Goal: Transaction & Acquisition: Purchase product/service

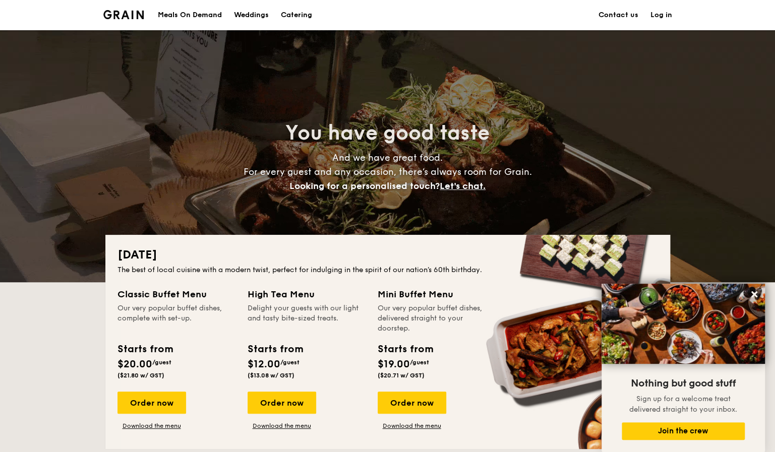
click at [299, 14] on h1 "Catering" at bounding box center [296, 15] width 31 height 30
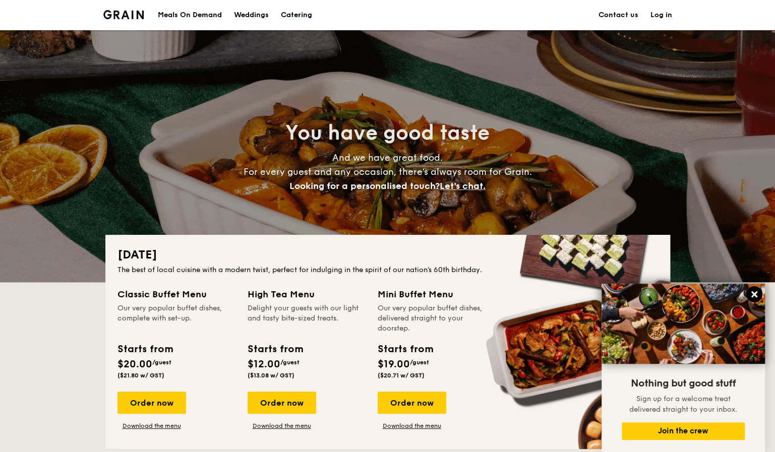
click at [753, 290] on button at bounding box center [754, 294] width 16 height 16
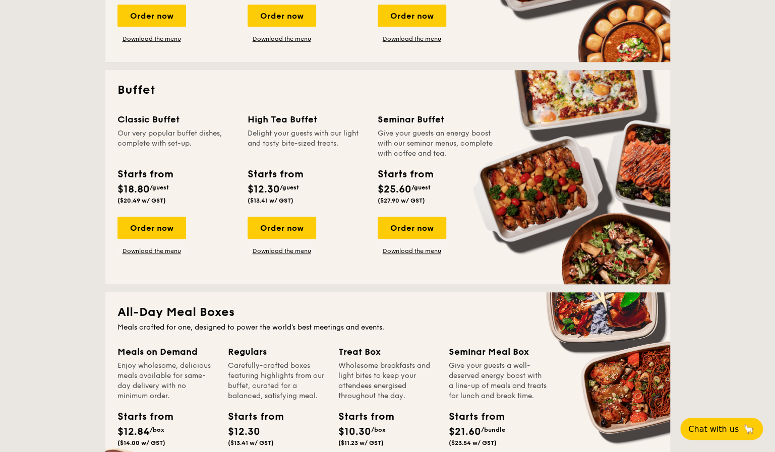
scroll to position [454, 0]
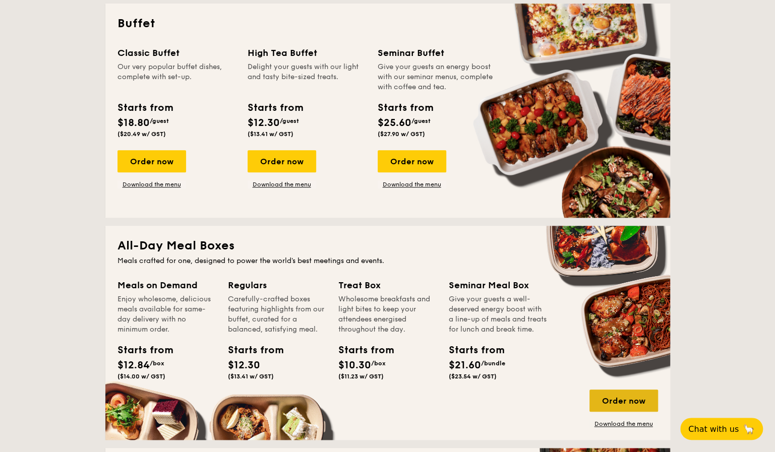
click at [615, 391] on div "Order now" at bounding box center [623, 401] width 69 height 22
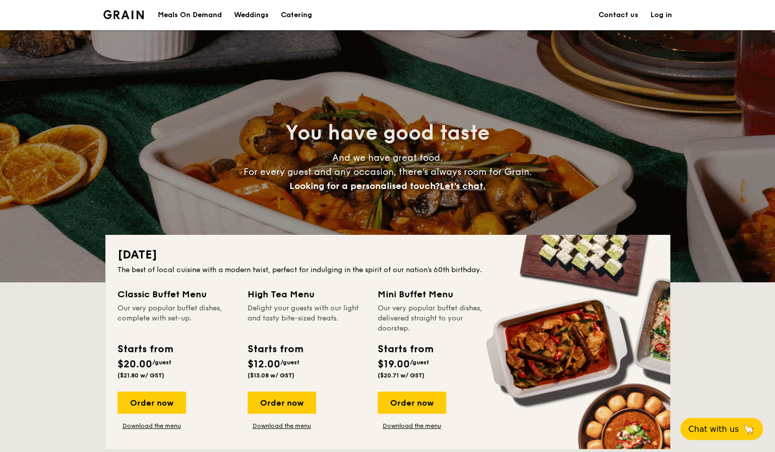
click at [208, 16] on div "Meals On Demand" at bounding box center [190, 15] width 64 height 30
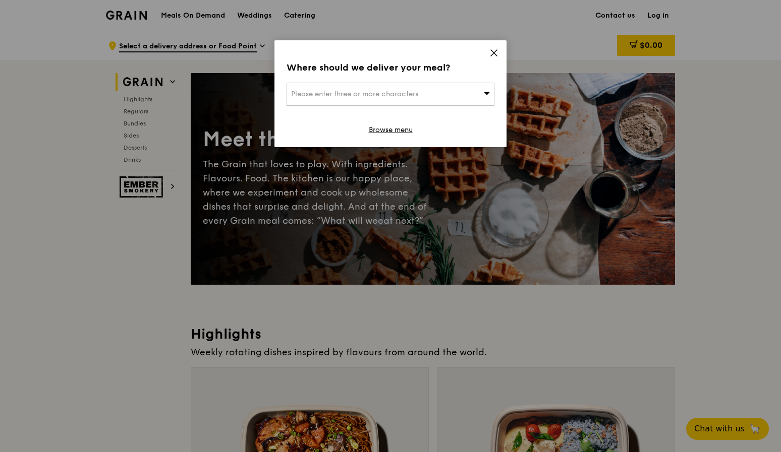
click at [492, 50] on icon at bounding box center [493, 52] width 9 height 9
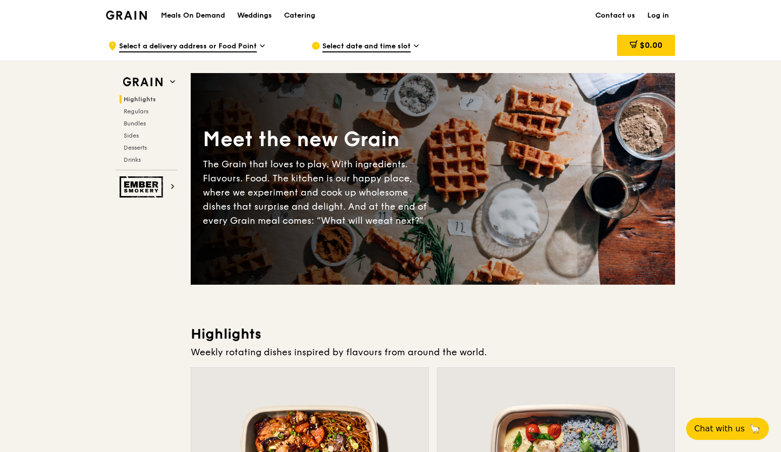
click at [185, 14] on h1 "Meals On Demand" at bounding box center [193, 16] width 64 height 10
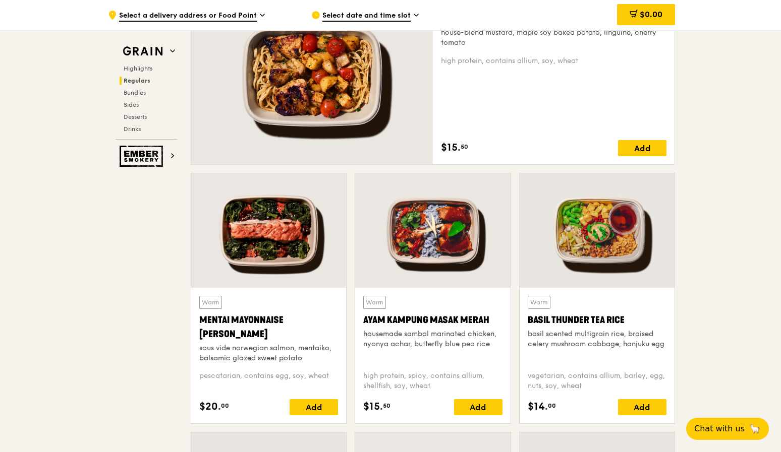
scroll to position [857, 0]
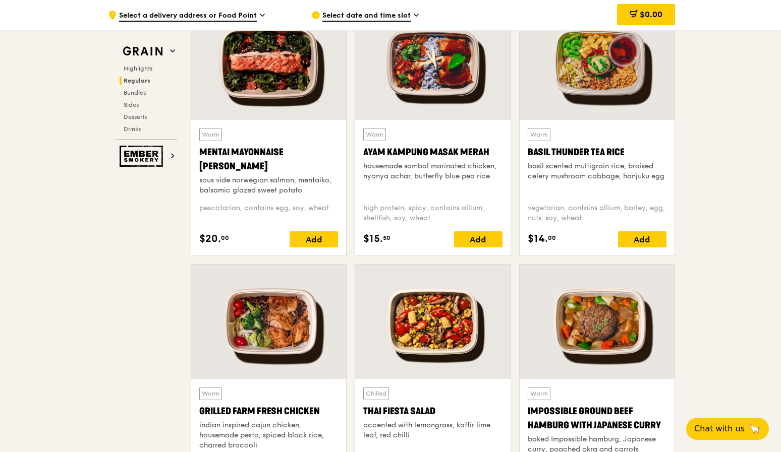
scroll to position [1009, 0]
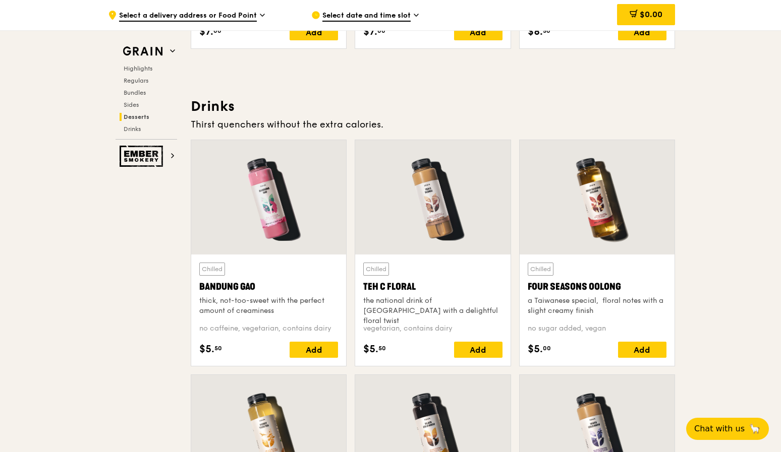
scroll to position [3328, 0]
